Goal: Information Seeking & Learning: Learn about a topic

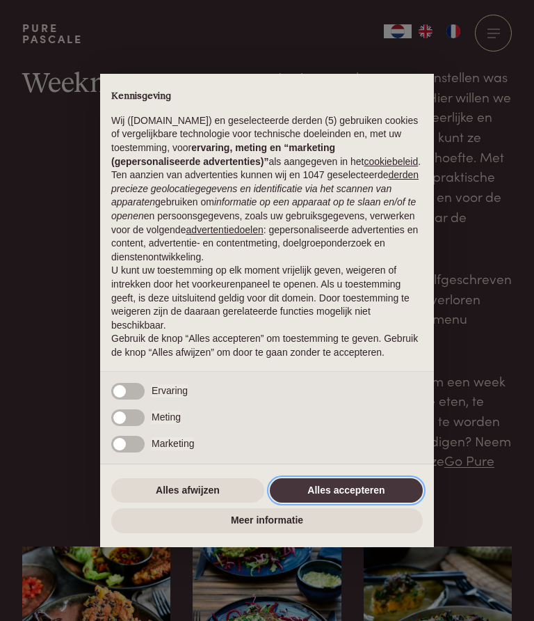
click at [339, 490] on button "Alles accepteren" at bounding box center [346, 490] width 153 height 25
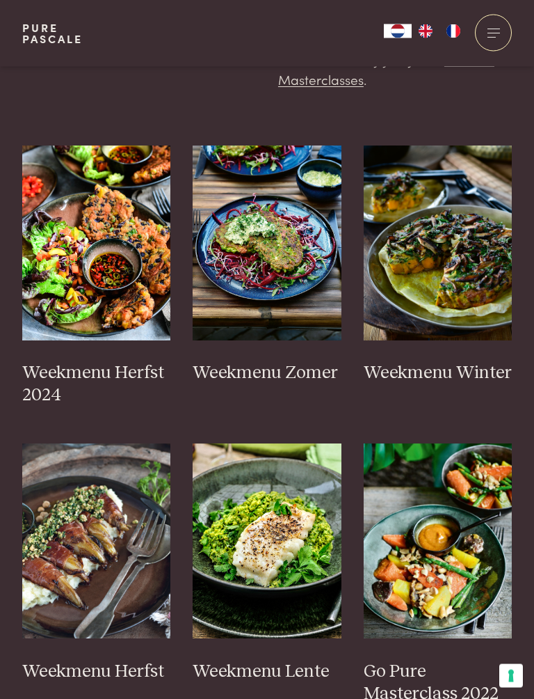
scroll to position [401, 0]
click at [278, 280] on img at bounding box center [267, 242] width 149 height 195
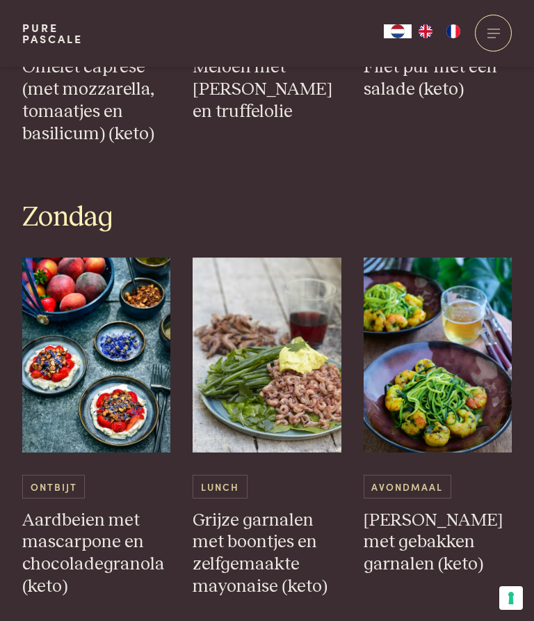
scroll to position [3185, 0]
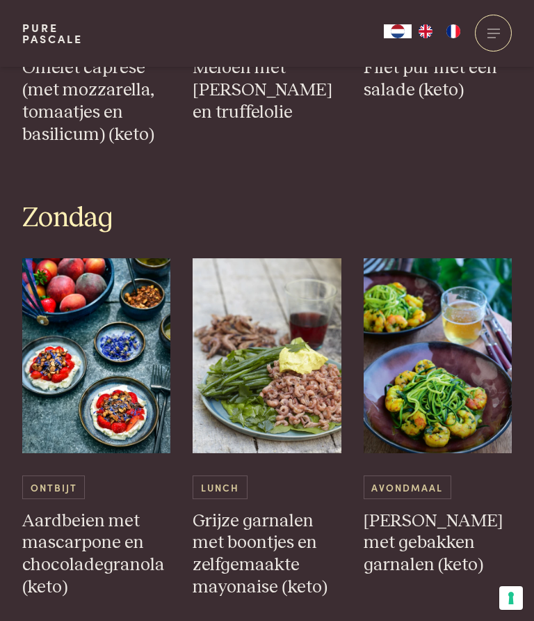
click at [123, 355] on img at bounding box center [96, 355] width 149 height 195
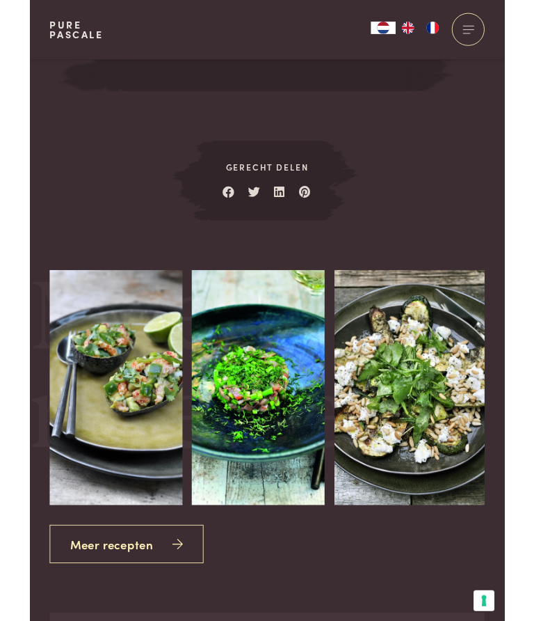
scroll to position [1769, 0]
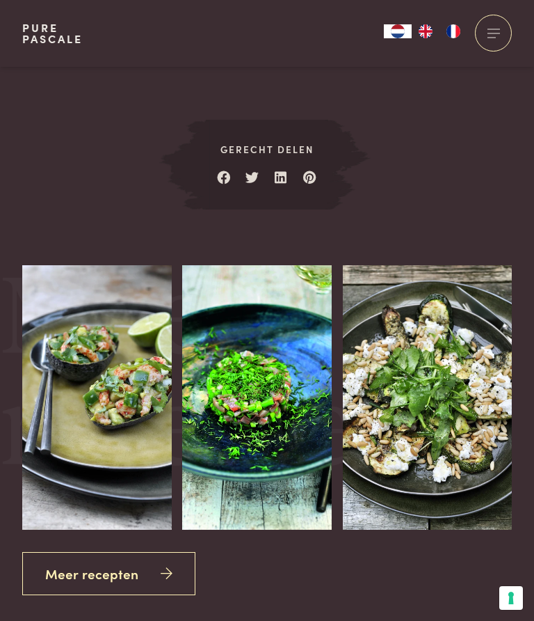
click at [140, 555] on link "Meer recepten" at bounding box center [108, 574] width 173 height 44
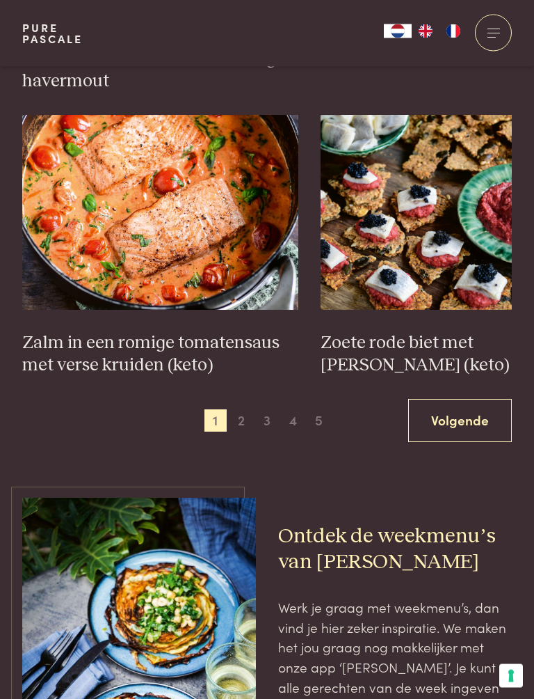
scroll to position [2003, 0]
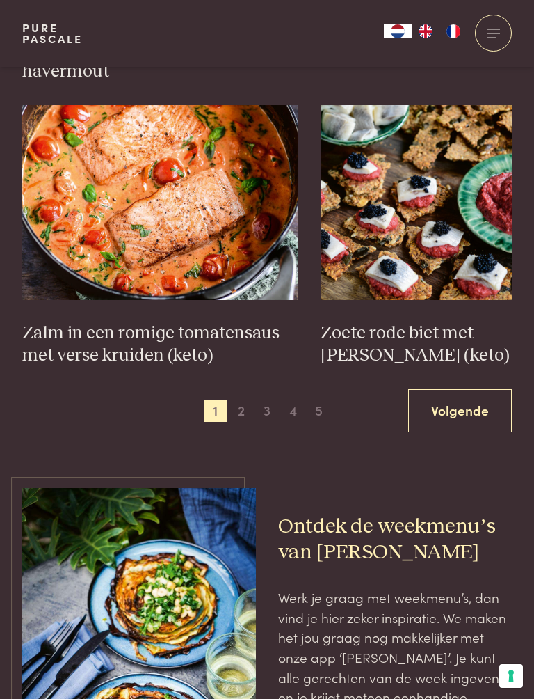
click at [242, 399] on span "2" at bounding box center [241, 410] width 22 height 22
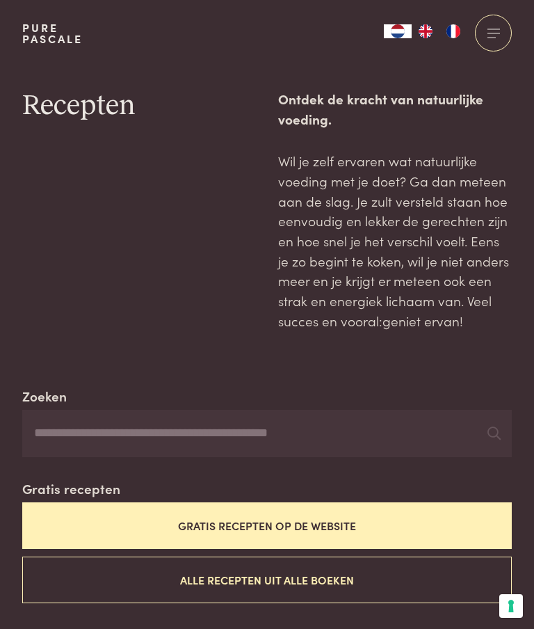
click at [312, 512] on button "Gratis recepten op de website" at bounding box center [267, 525] width 490 height 47
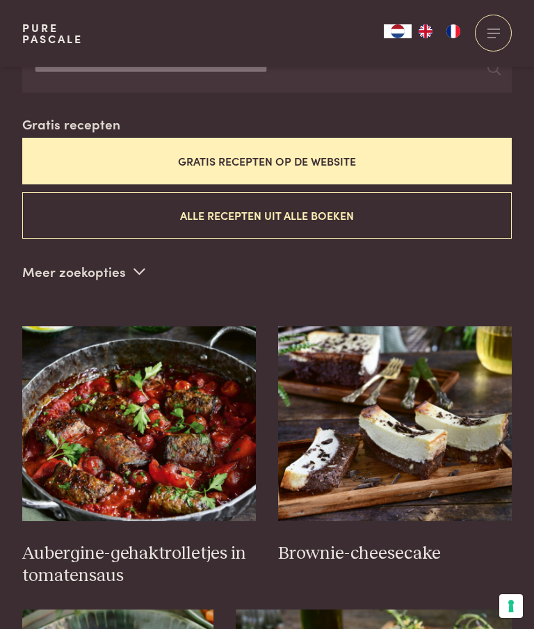
scroll to position [381, 0]
